Goal: Task Accomplishment & Management: Complete application form

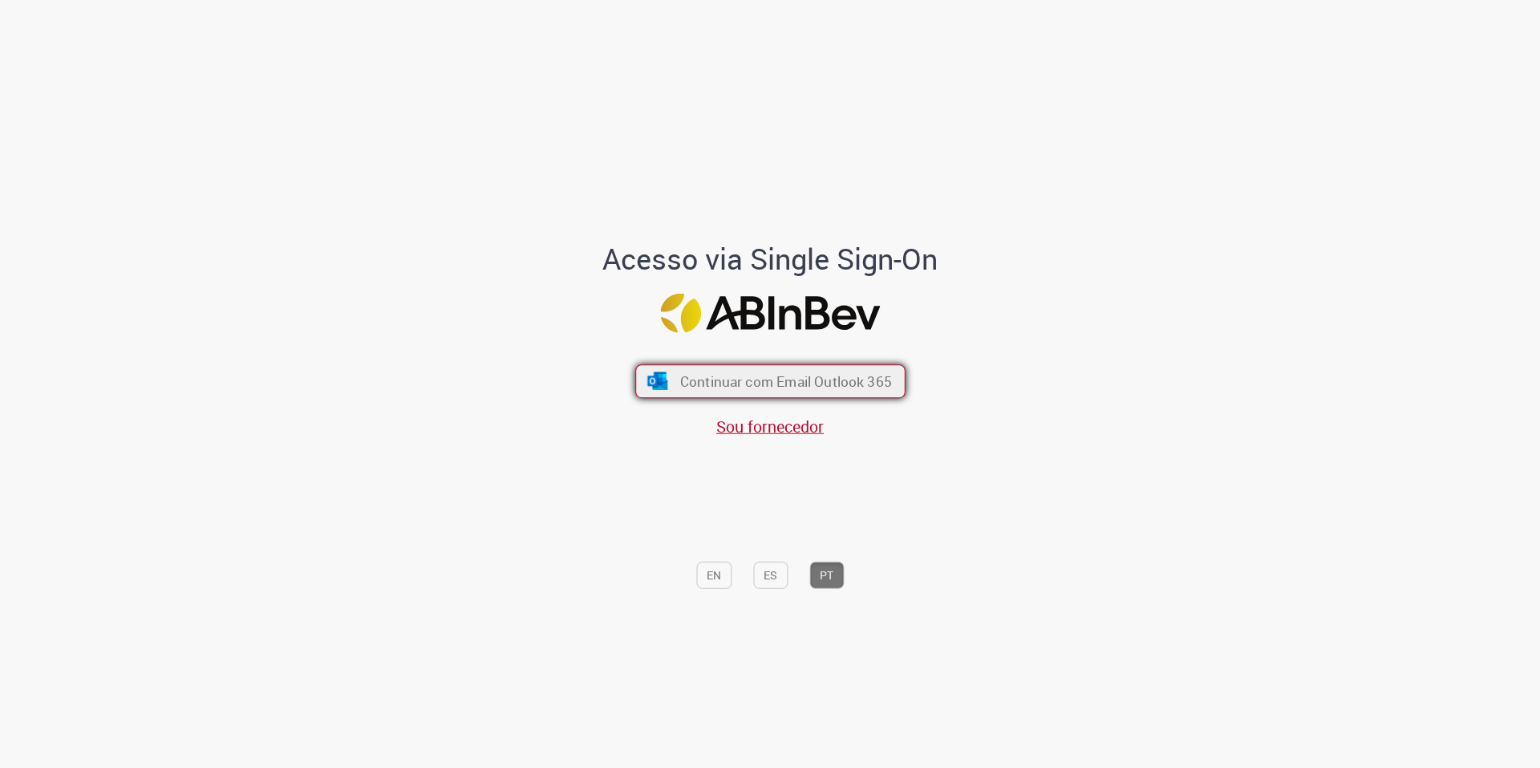
click at [736, 379] on span "Continuar com Email Outlook 365" at bounding box center [785, 381] width 212 height 18
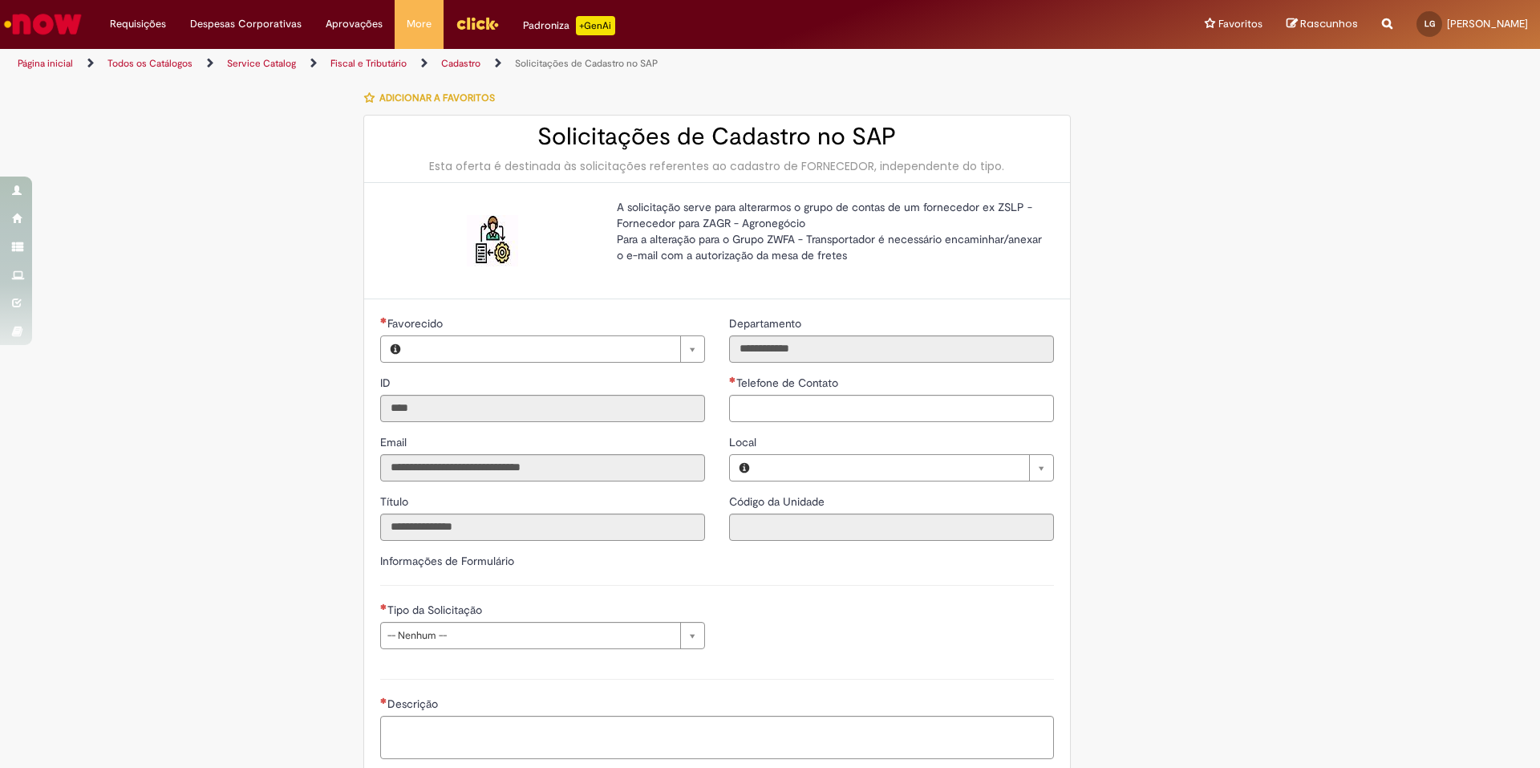
type input "**********"
type input "********"
type input "**********"
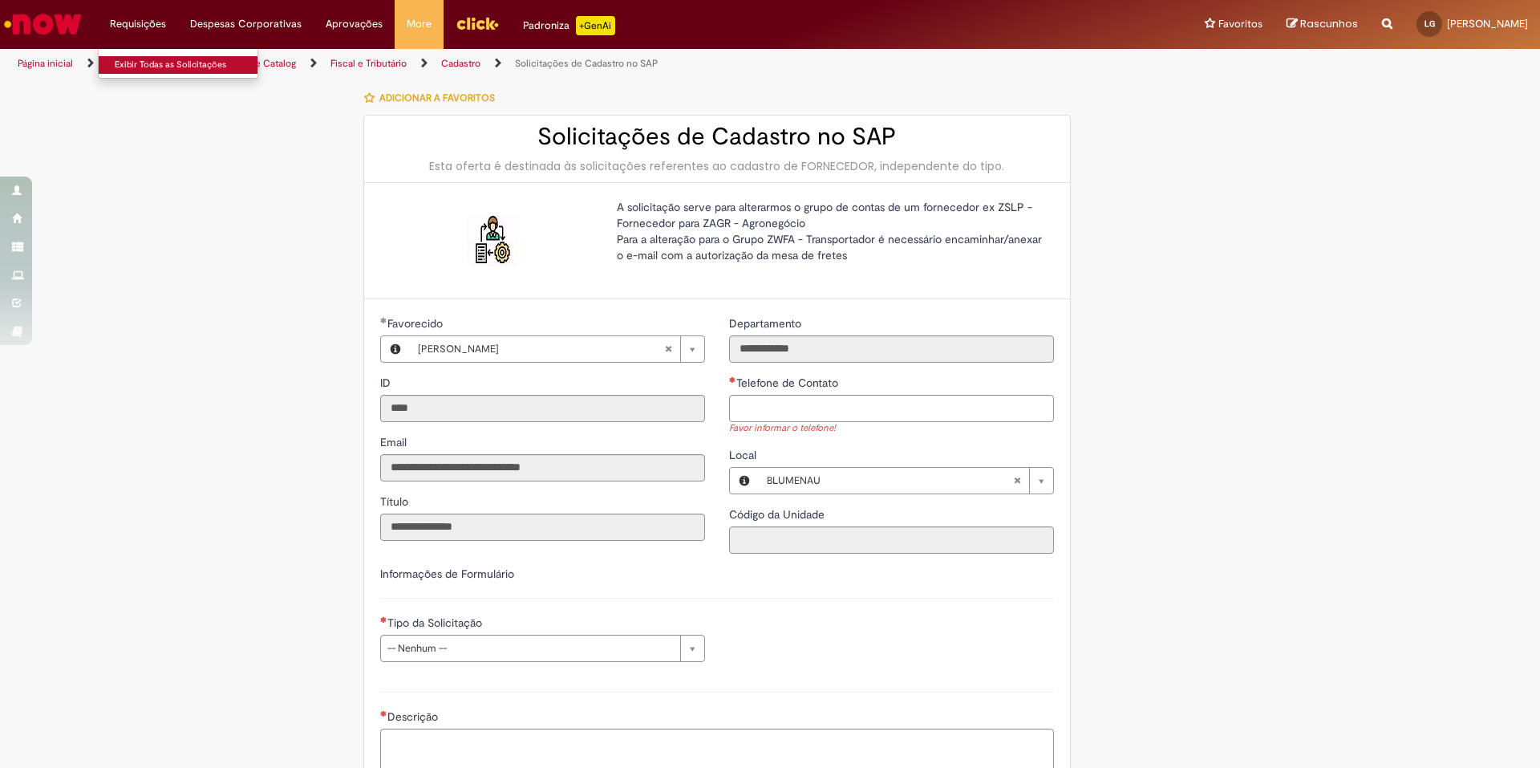
click at [152, 63] on link "Exibir Todas as Solicitações" at bounding box center [187, 65] width 176 height 18
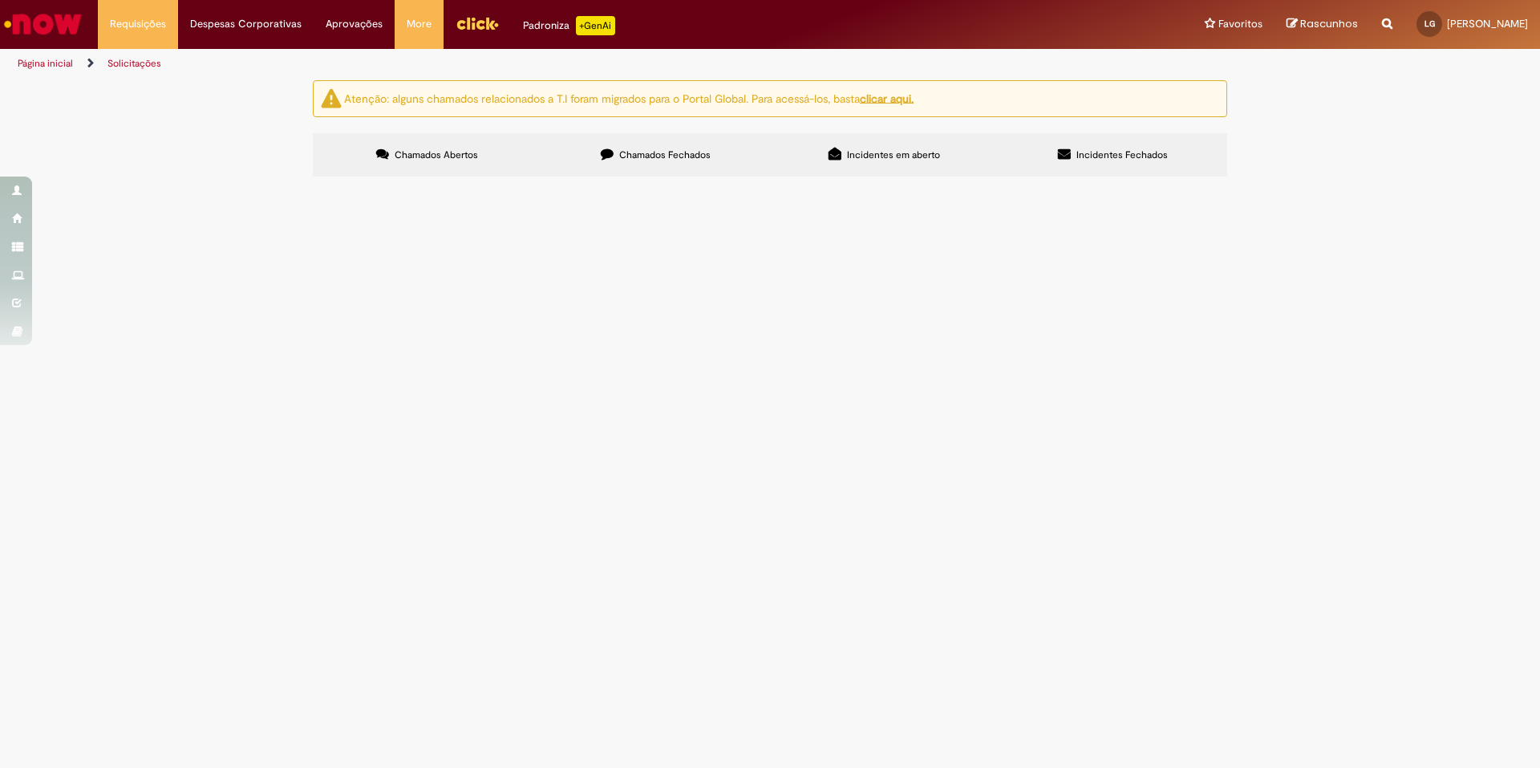
click at [0, 0] on button at bounding box center [0, 0] width 0 height 0
click at [717, 146] on label "Chamados Fechados" at bounding box center [655, 154] width 229 height 43
click at [0, 0] on link "2" at bounding box center [0, 0] width 0 height 0
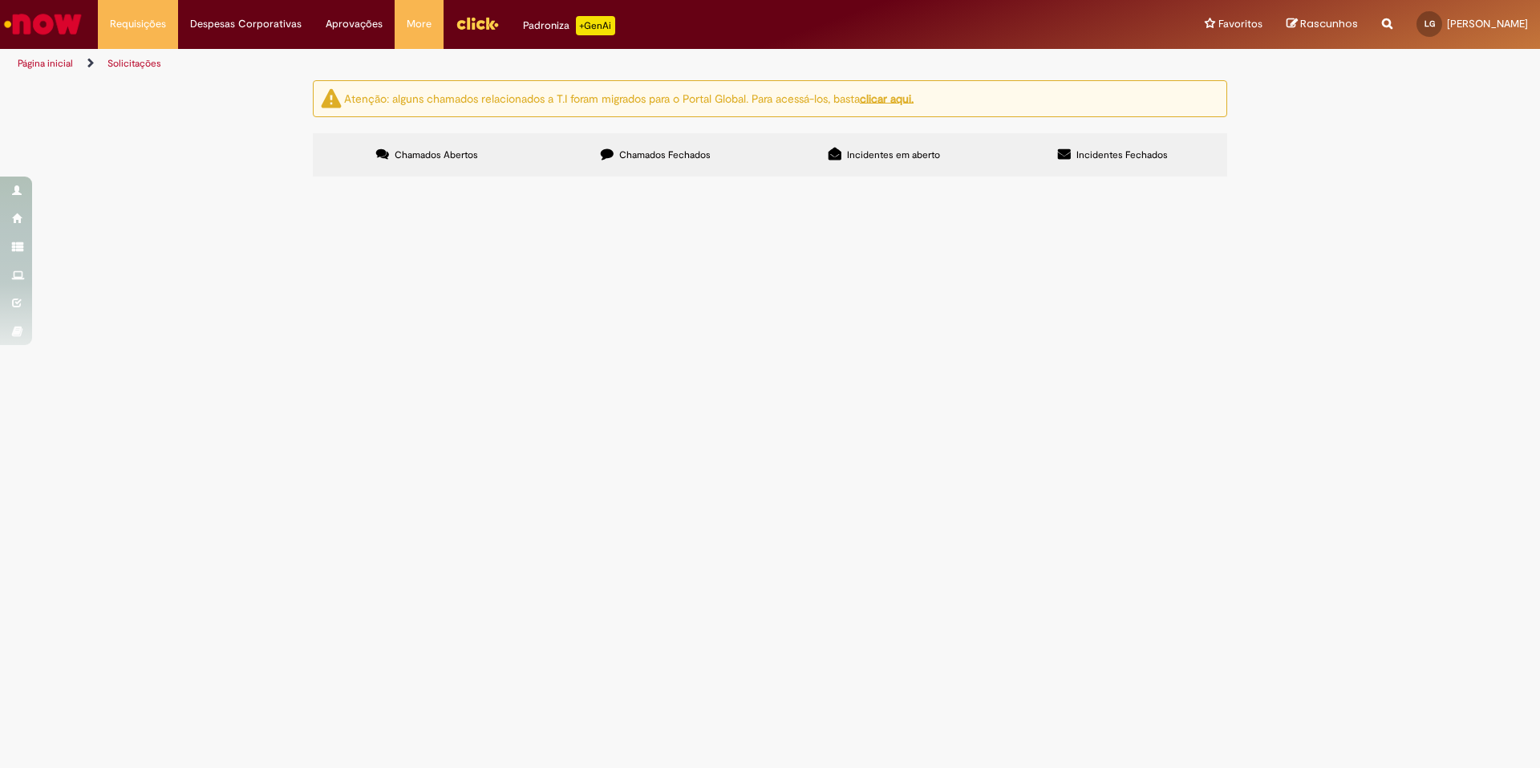
scroll to position [894, 0]
click at [0, 0] on link "1" at bounding box center [0, 0] width 0 height 0
click at [927, 160] on span "Incidentes em aberto" at bounding box center [893, 154] width 93 height 13
click at [1049, 156] on label "Incidentes Fechados" at bounding box center [1113, 154] width 229 height 43
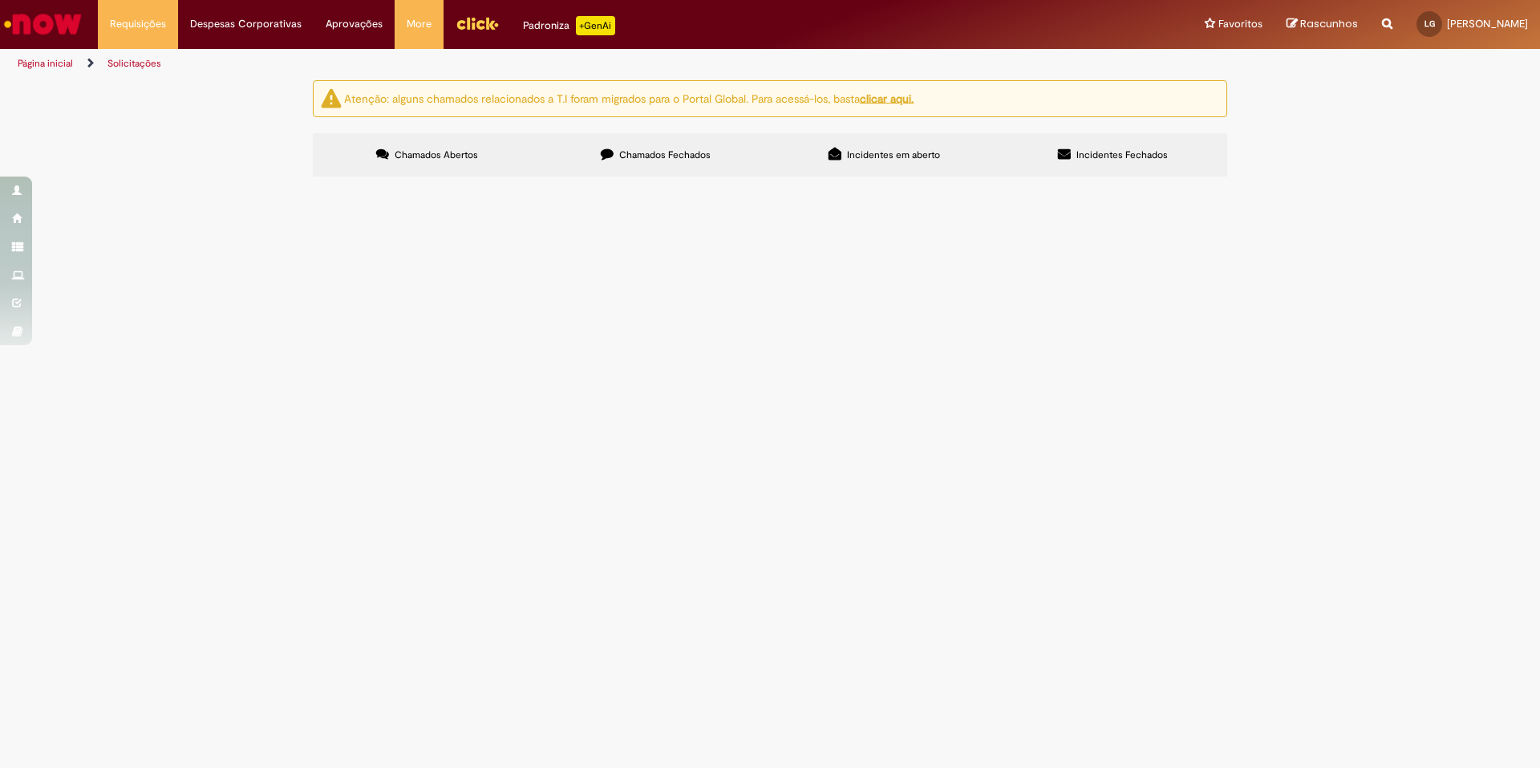
click at [0, 0] on button at bounding box center [0, 0] width 0 height 0
click at [458, 20] on img "Menu Cabeçalho" at bounding box center [477, 23] width 43 height 24
click at [230, 65] on link "Minhas Despesas" at bounding box center [286, 65] width 214 height 18
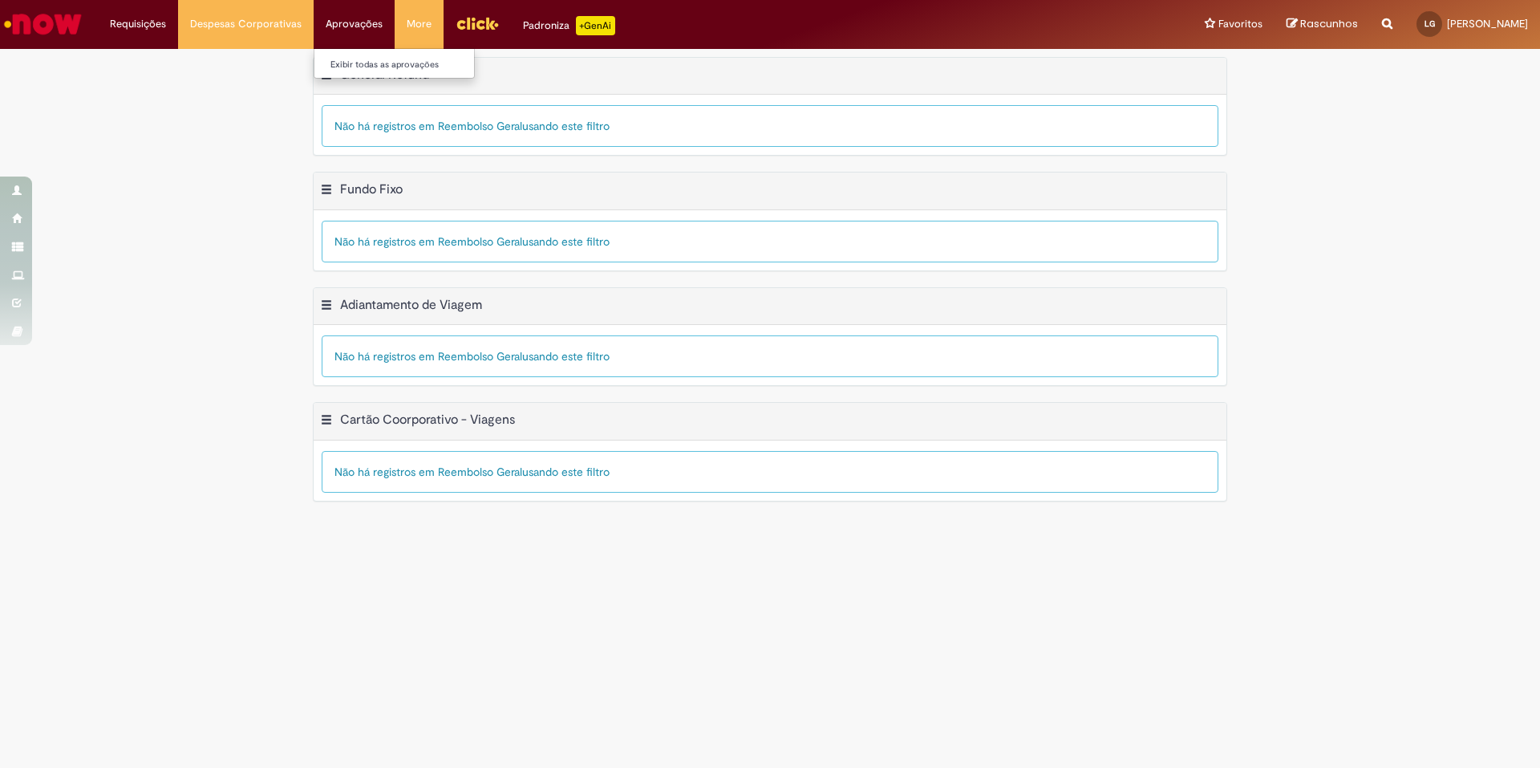
click at [359, 26] on li "Aprovações Exibir todas as aprovações" at bounding box center [354, 24] width 81 height 48
click at [132, 59] on link "Exibir Todas as Solicitações" at bounding box center [187, 65] width 176 height 18
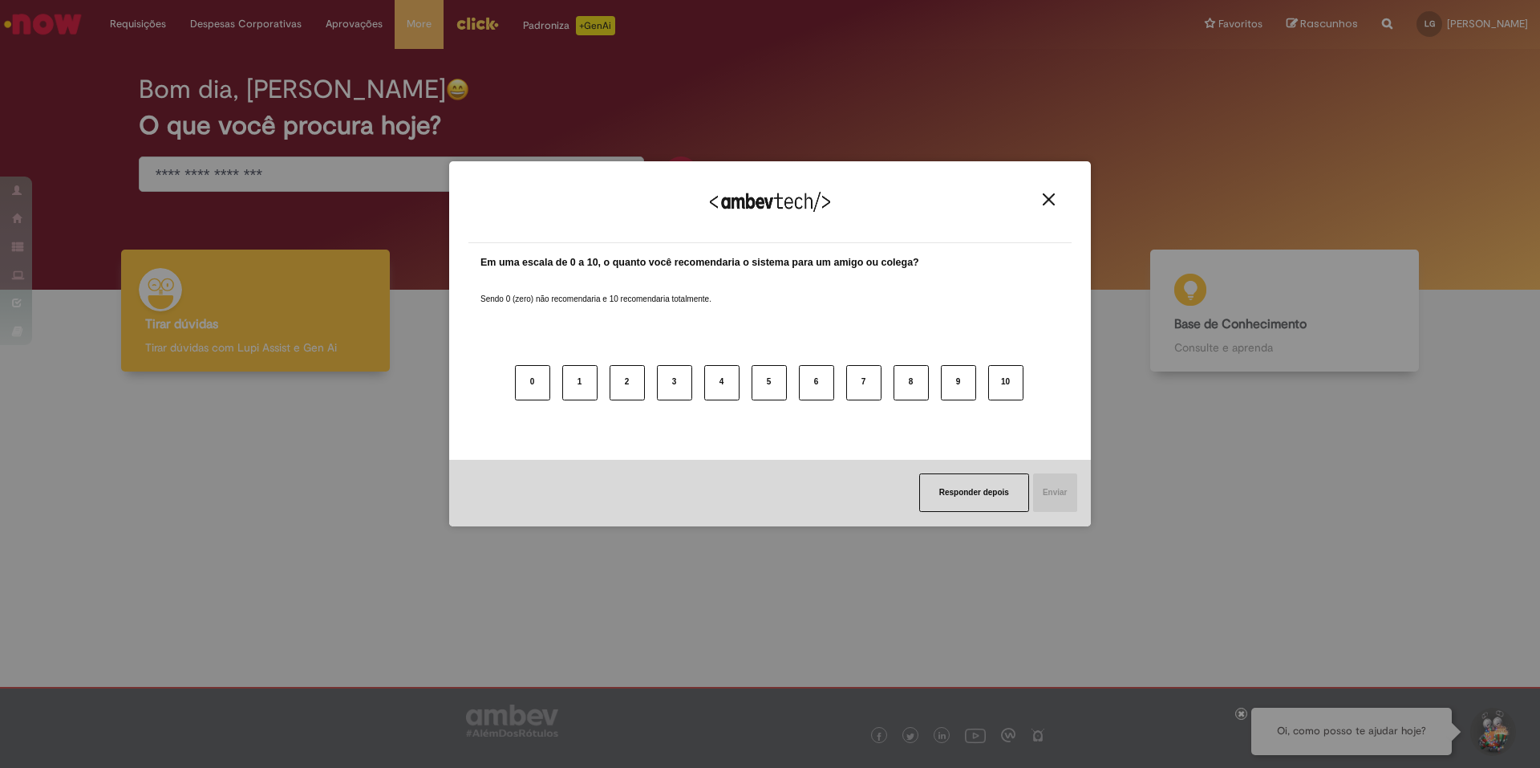
click at [1046, 197] on img "Close" at bounding box center [1049, 199] width 12 height 12
